Goal: Find specific page/section: Find specific page/section

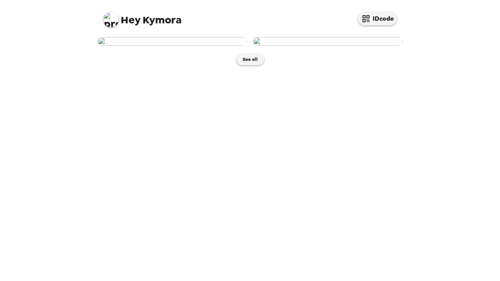
click at [432, 86] on div "Hey Kymora IDcode See all" at bounding box center [250, 140] width 500 height 281
click at [255, 65] on button "See all" at bounding box center [250, 60] width 28 height 12
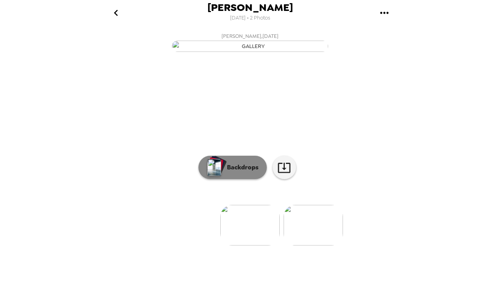
click at [249, 179] on button "Backdrops" at bounding box center [233, 167] width 68 height 23
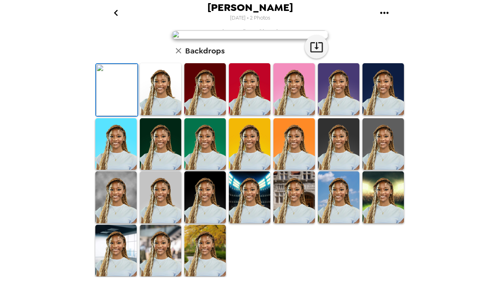
scroll to position [192, 0]
click at [119, 103] on img at bounding box center [116, 90] width 41 height 52
click at [318, 54] on icon "button" at bounding box center [317, 47] width 14 height 14
